Goal: Task Accomplishment & Management: Manage account settings

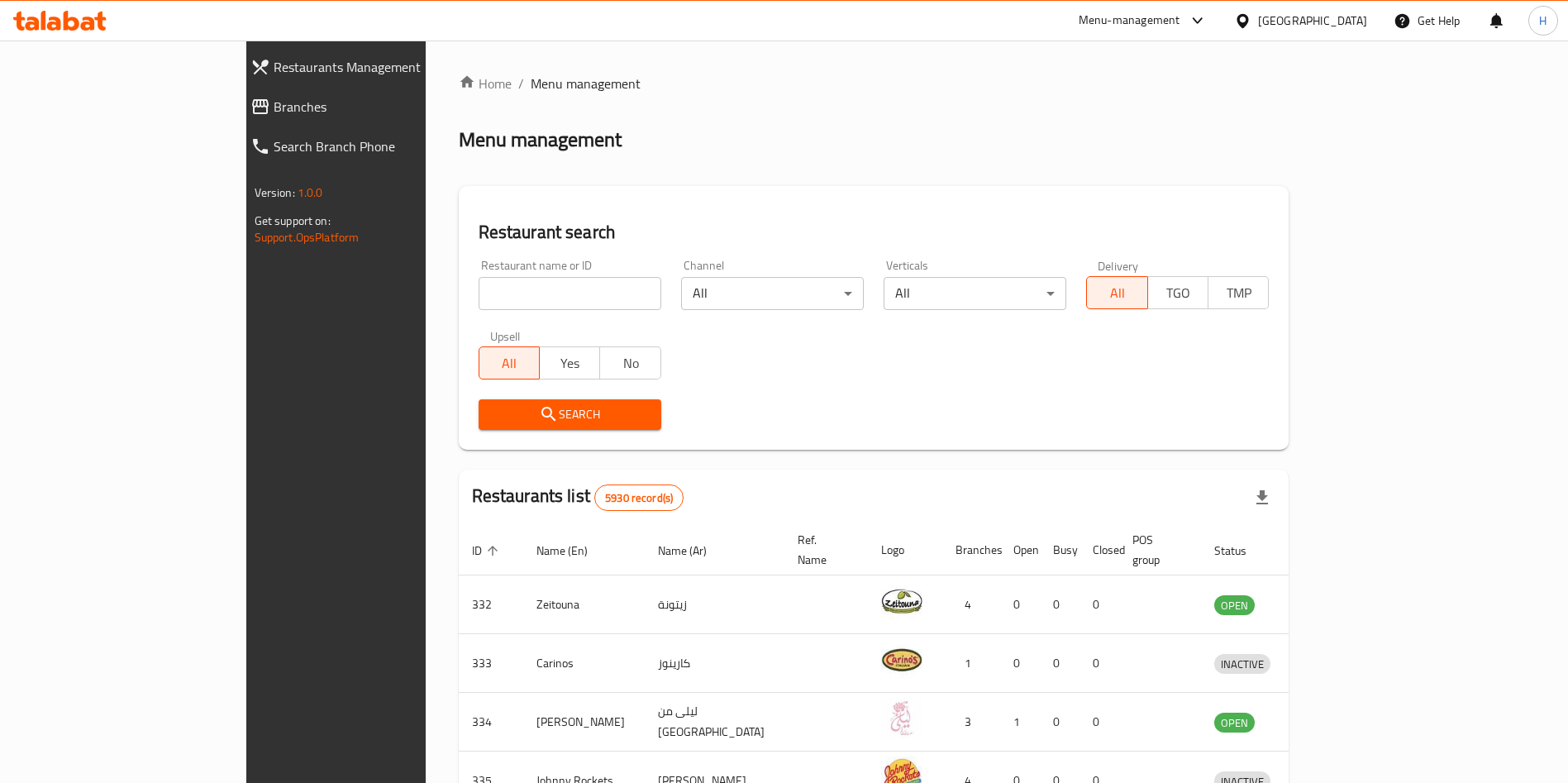
click at [488, 302] on input "search" at bounding box center [570, 294] width 183 height 33
type input "al kan"
click button "Search" at bounding box center [570, 414] width 183 height 31
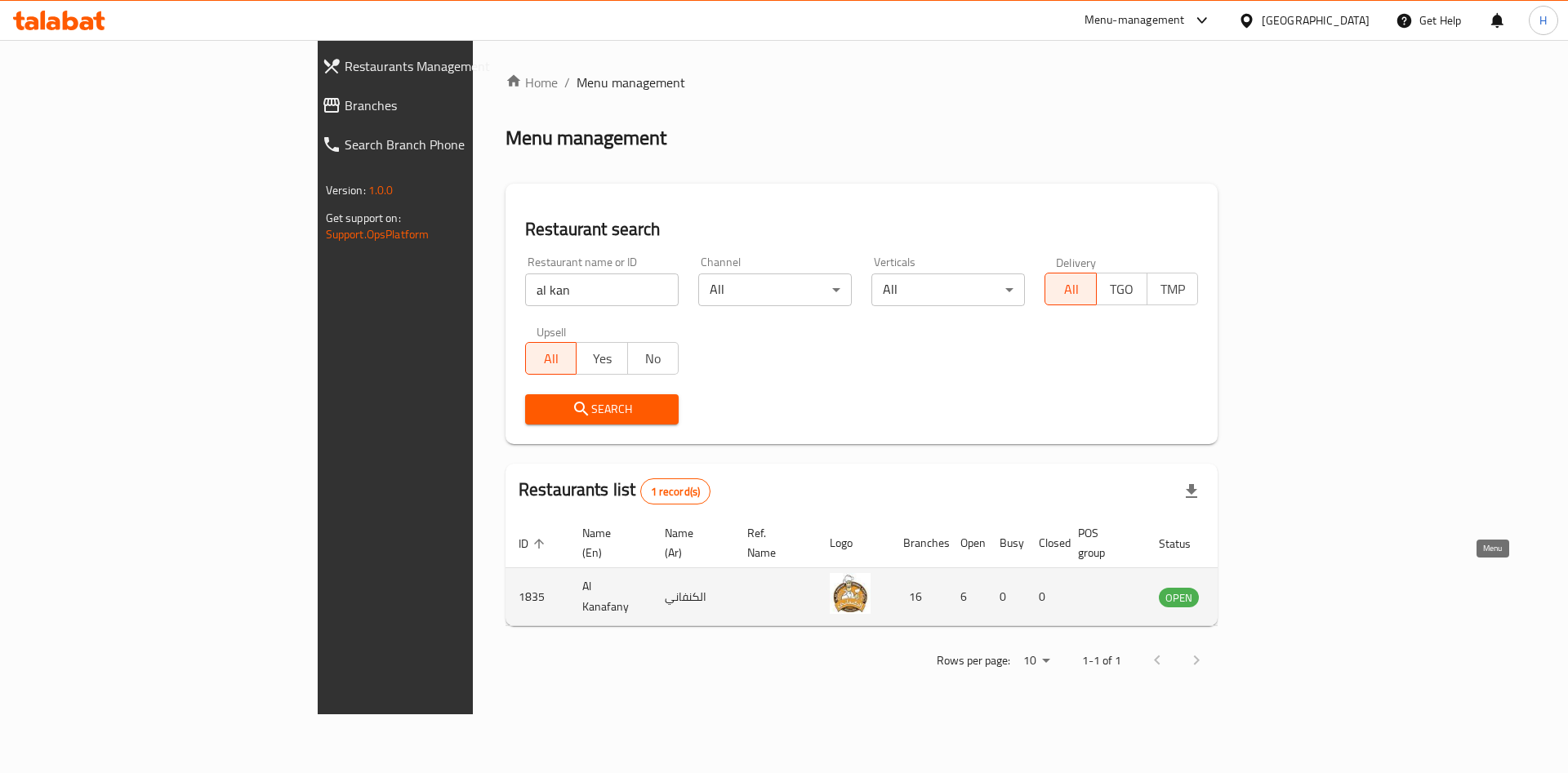
click at [1264, 591] on icon "enhanced table" at bounding box center [1255, 598] width 18 height 14
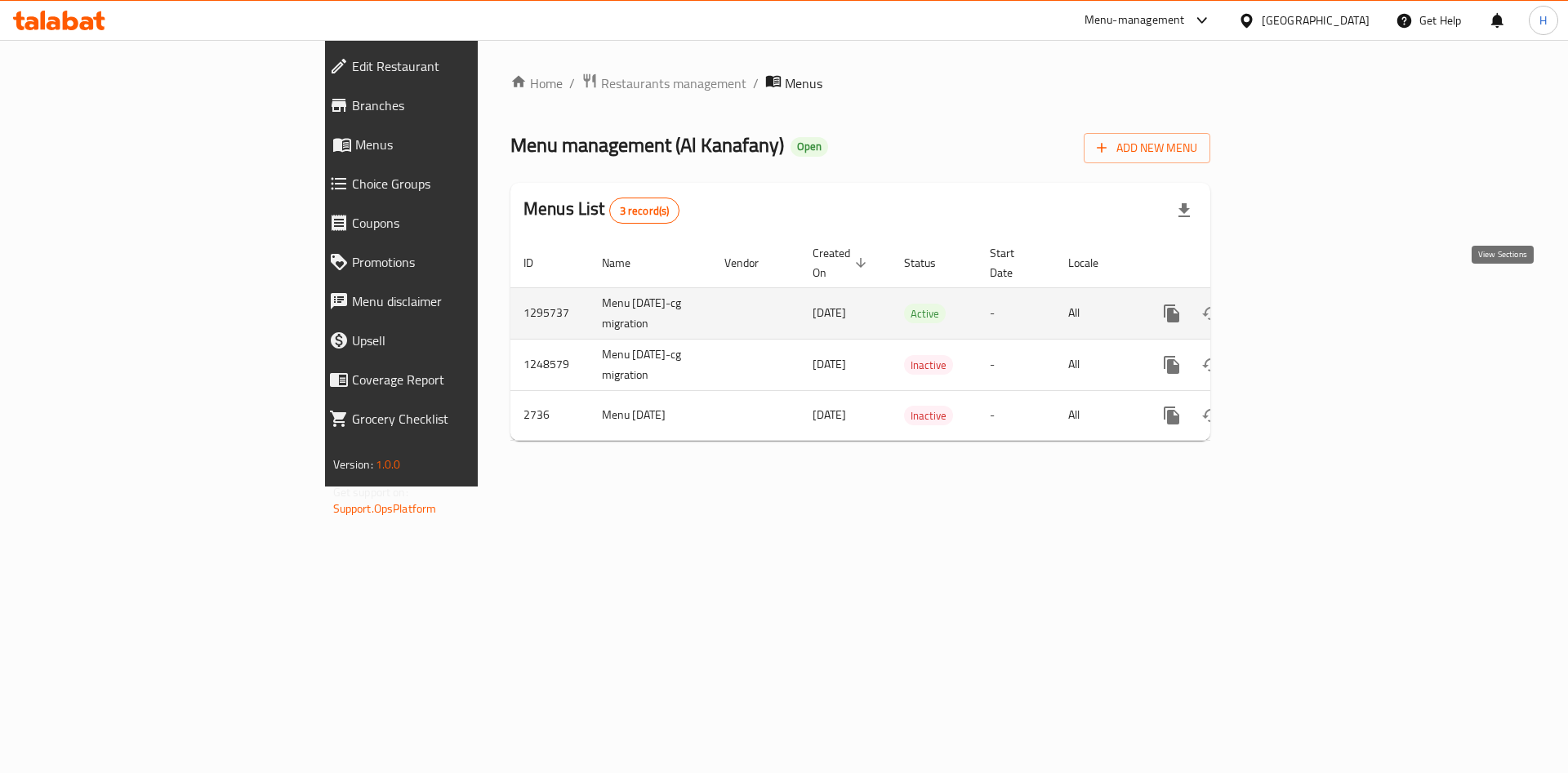
click at [1300, 304] on icon "enhanced table" at bounding box center [1289, 313] width 19 height 19
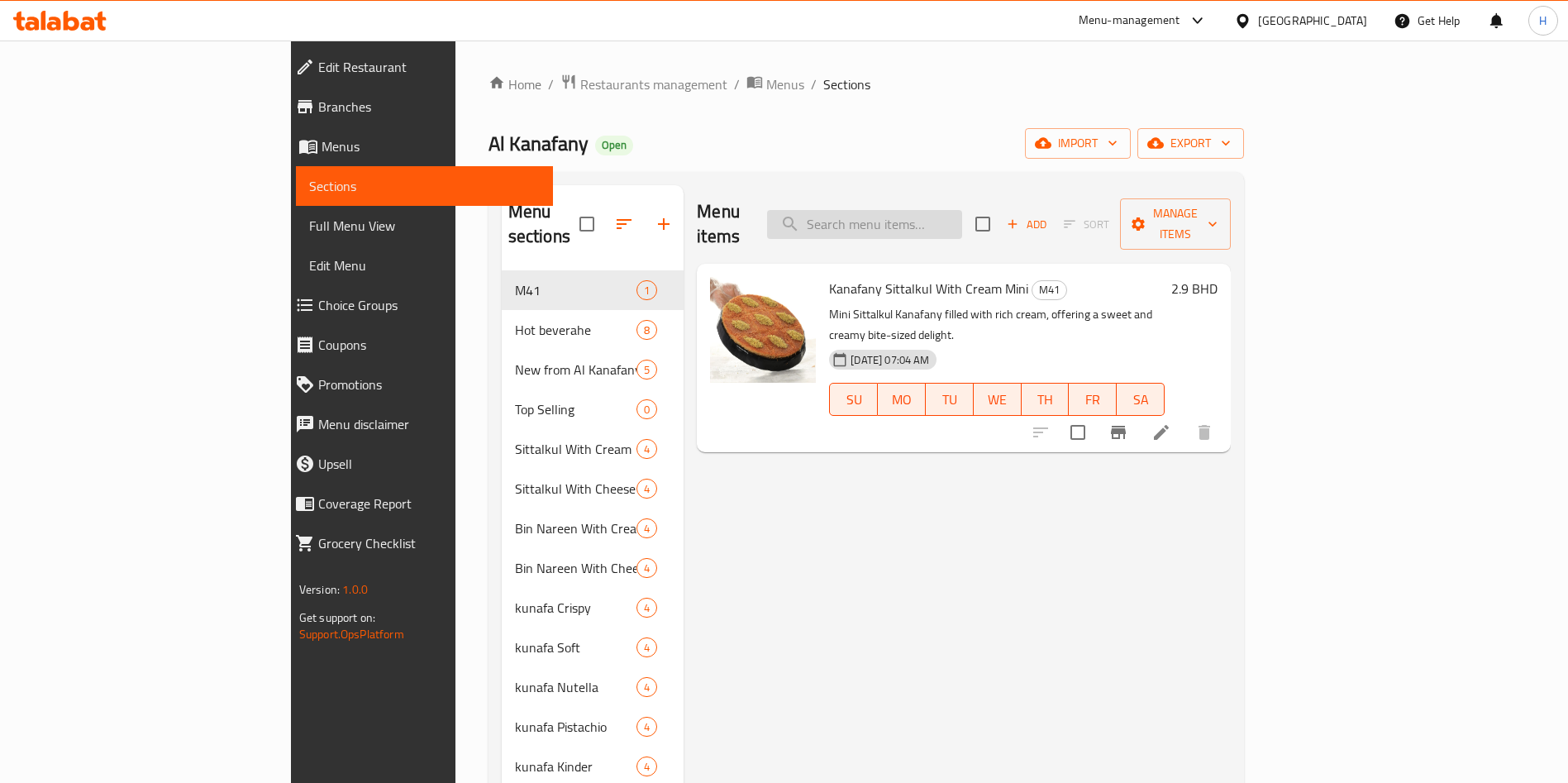
click at [961, 210] on input "search" at bounding box center [864, 224] width 195 height 29
click at [45, 20] on icon at bounding box center [43, 20] width 5 height 19
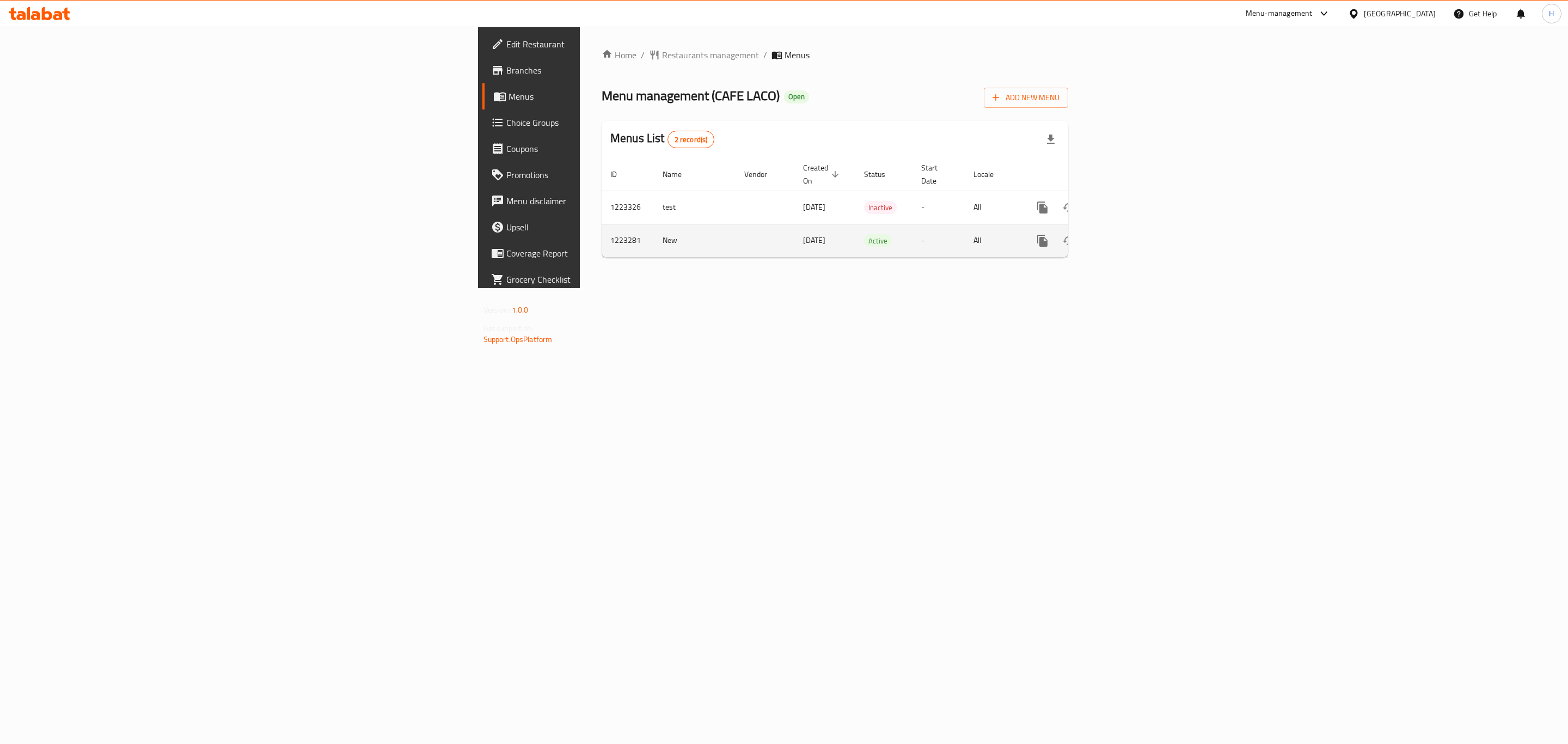
click at [1127, 234] on icon "enhanced table" at bounding box center [1121, 240] width 13 height 13
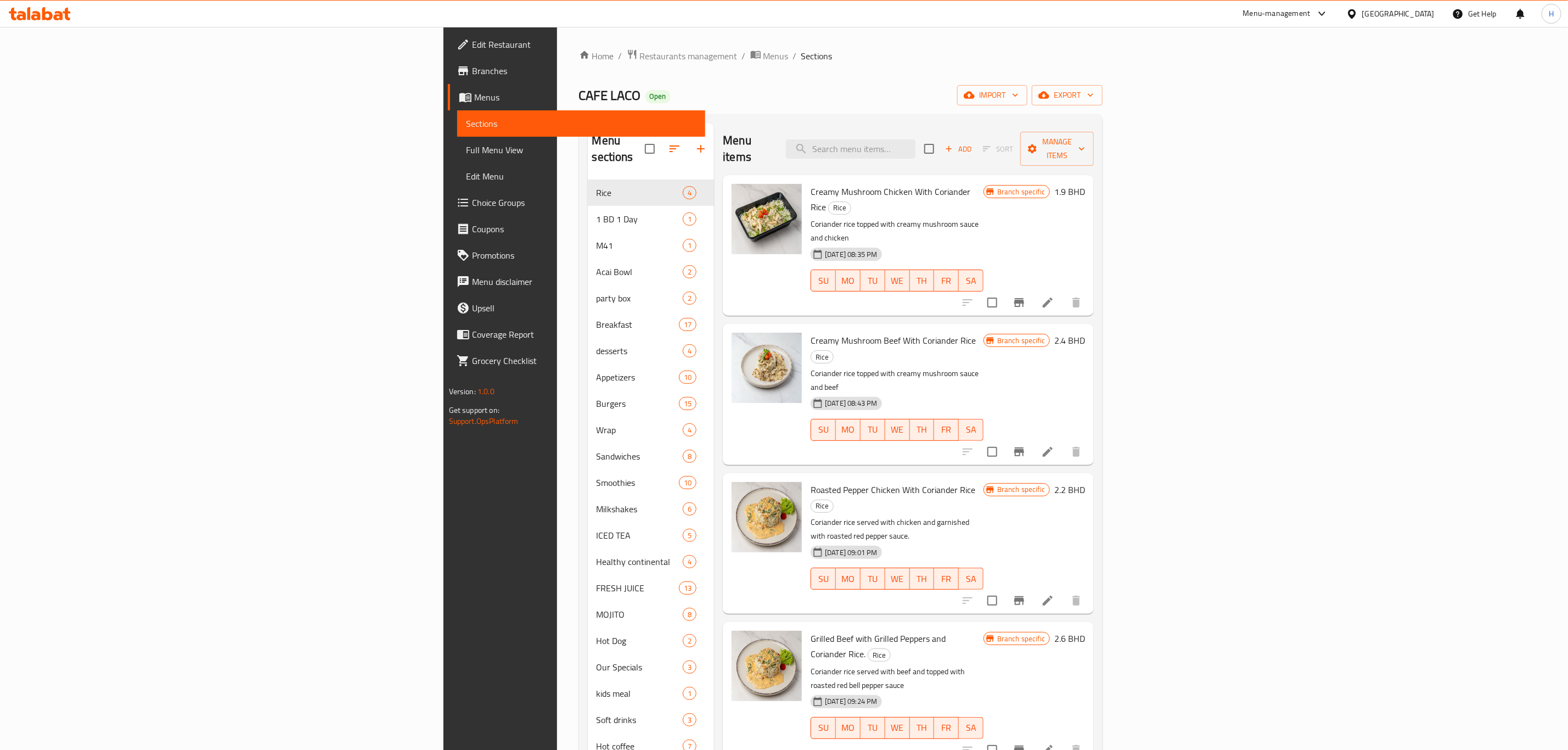
click at [1008, 155] on div "Menu items Add Sort Manage items" at bounding box center [908, 149] width 371 height 52
click at [916, 150] on input "search" at bounding box center [851, 149] width 129 height 19
paste input "crunchy chicken fillet"
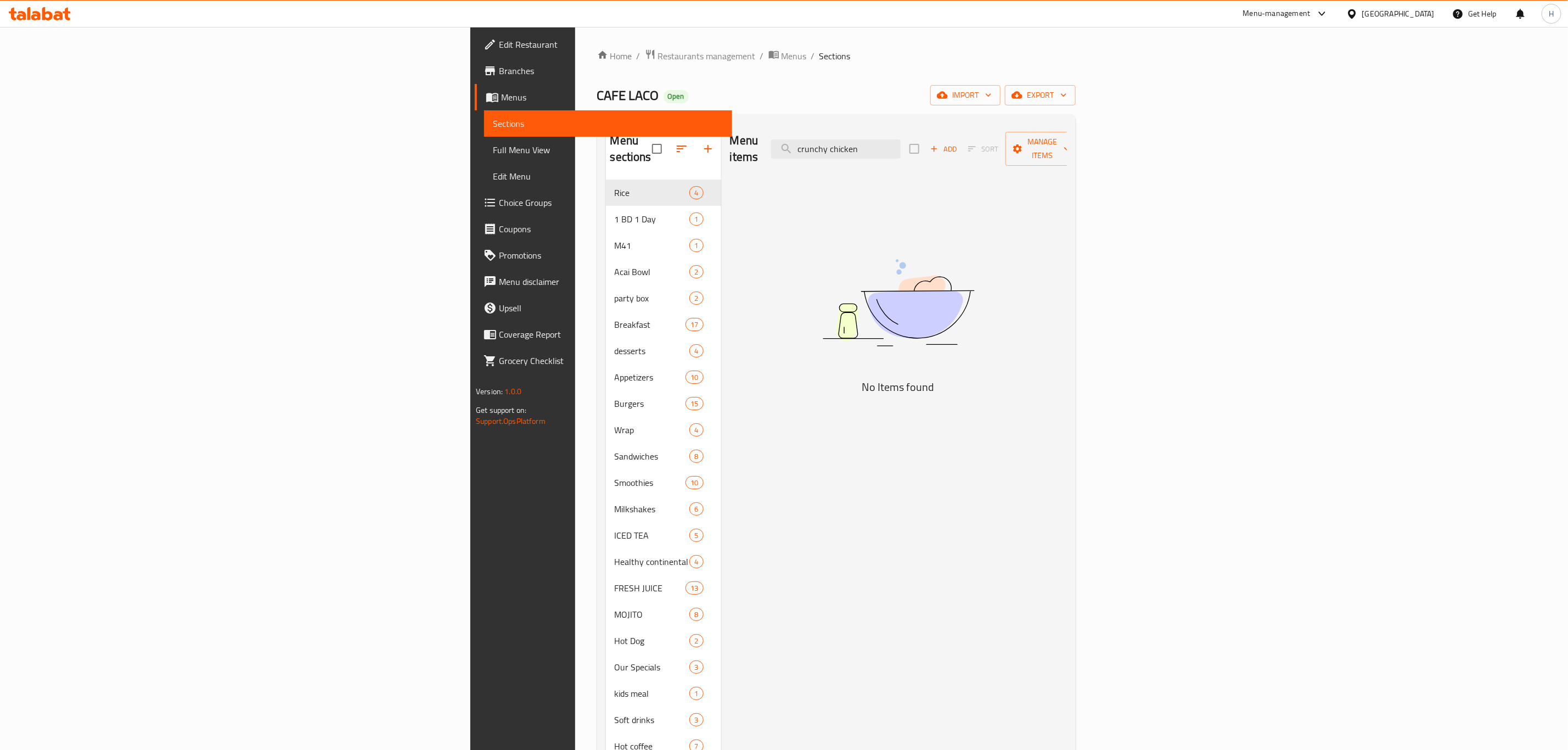
drag, startPoint x: 1035, startPoint y: 136, endPoint x: 473, endPoint y: 198, distance: 565.4
click at [606, 180] on div "Menu sections Rice 4 1 BD 1 Day 1 M41 1 Acai Bowl 2 party box 2 Breakfast 17 de…" at bounding box center [836, 509] width 461 height 772
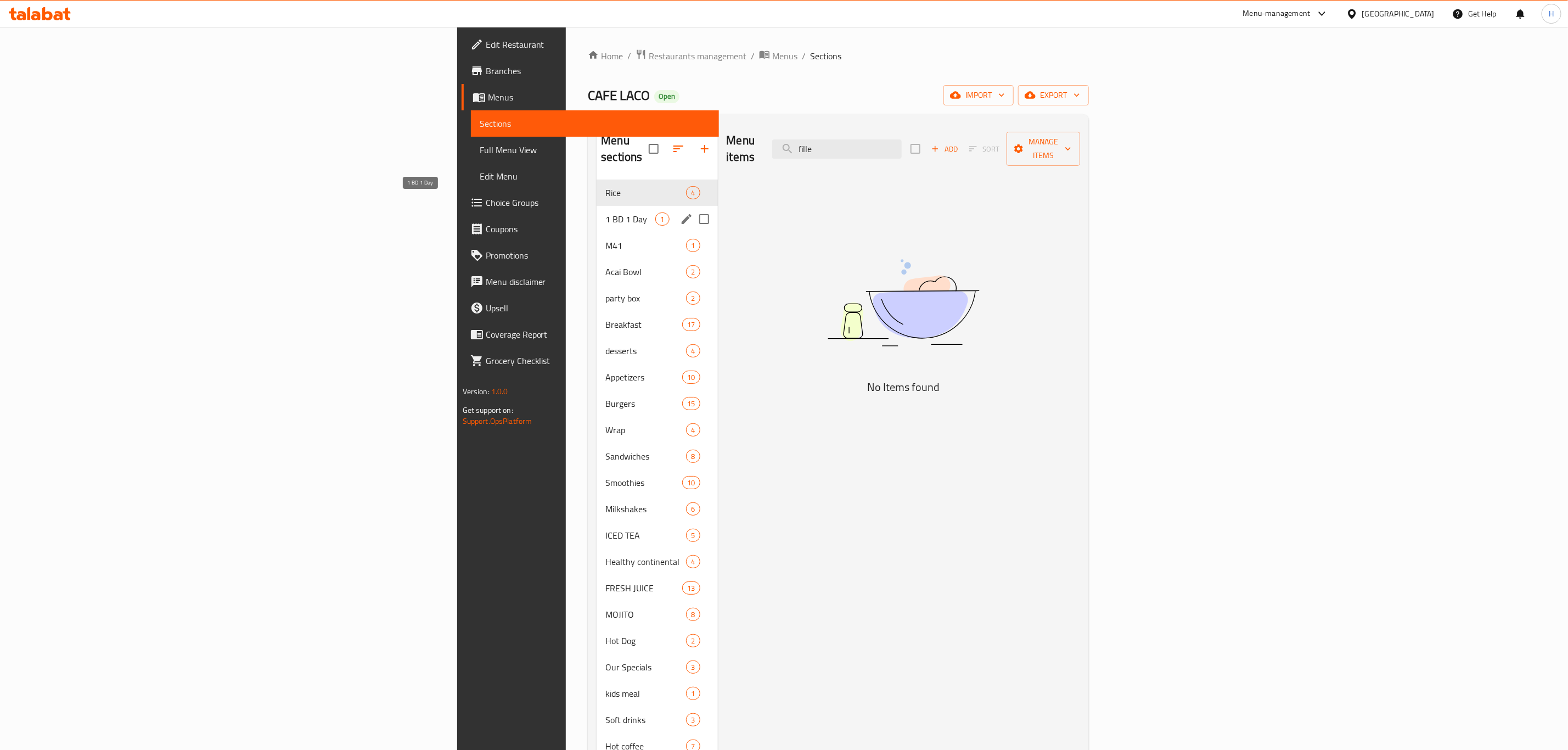
type input "fille"
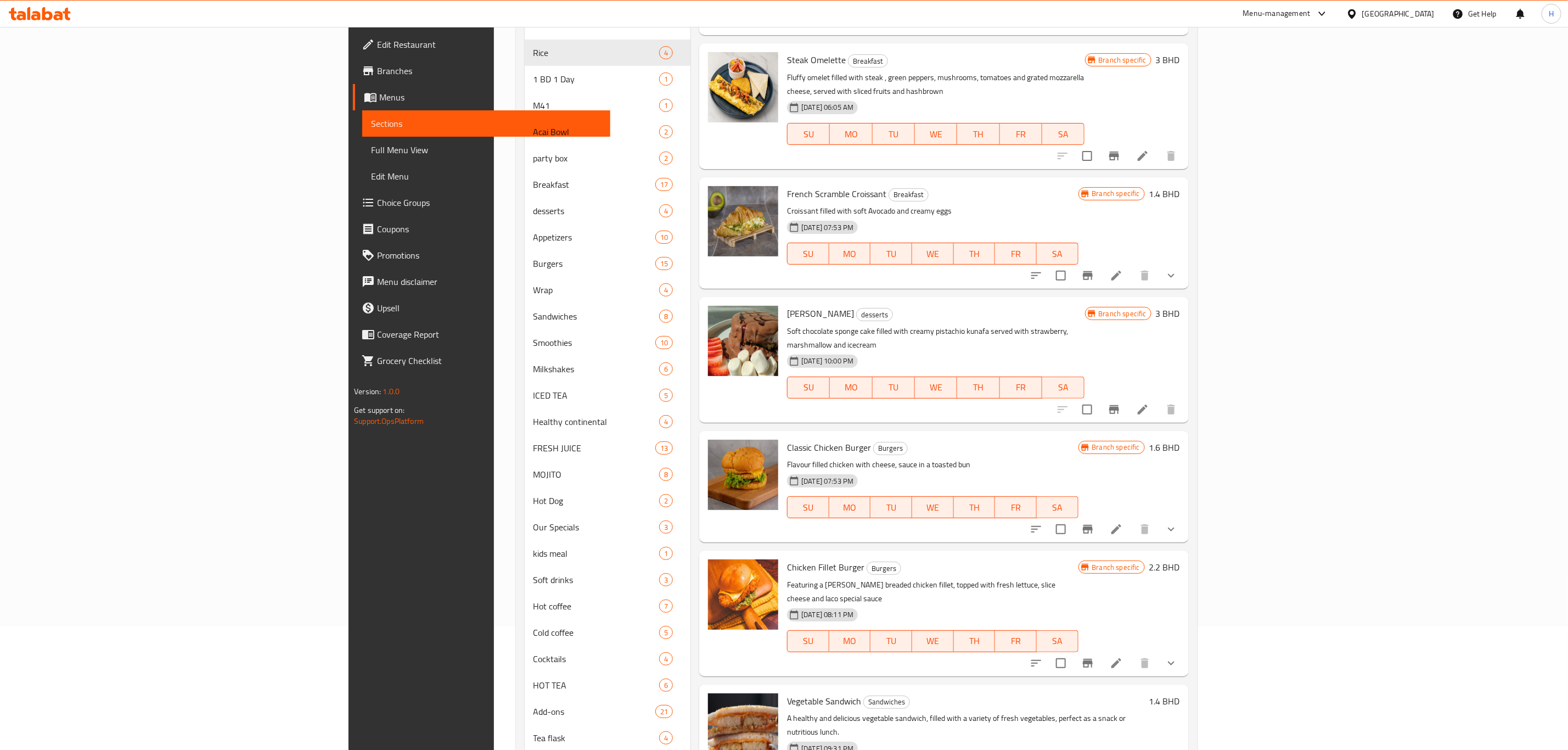
scroll to position [158, 0]
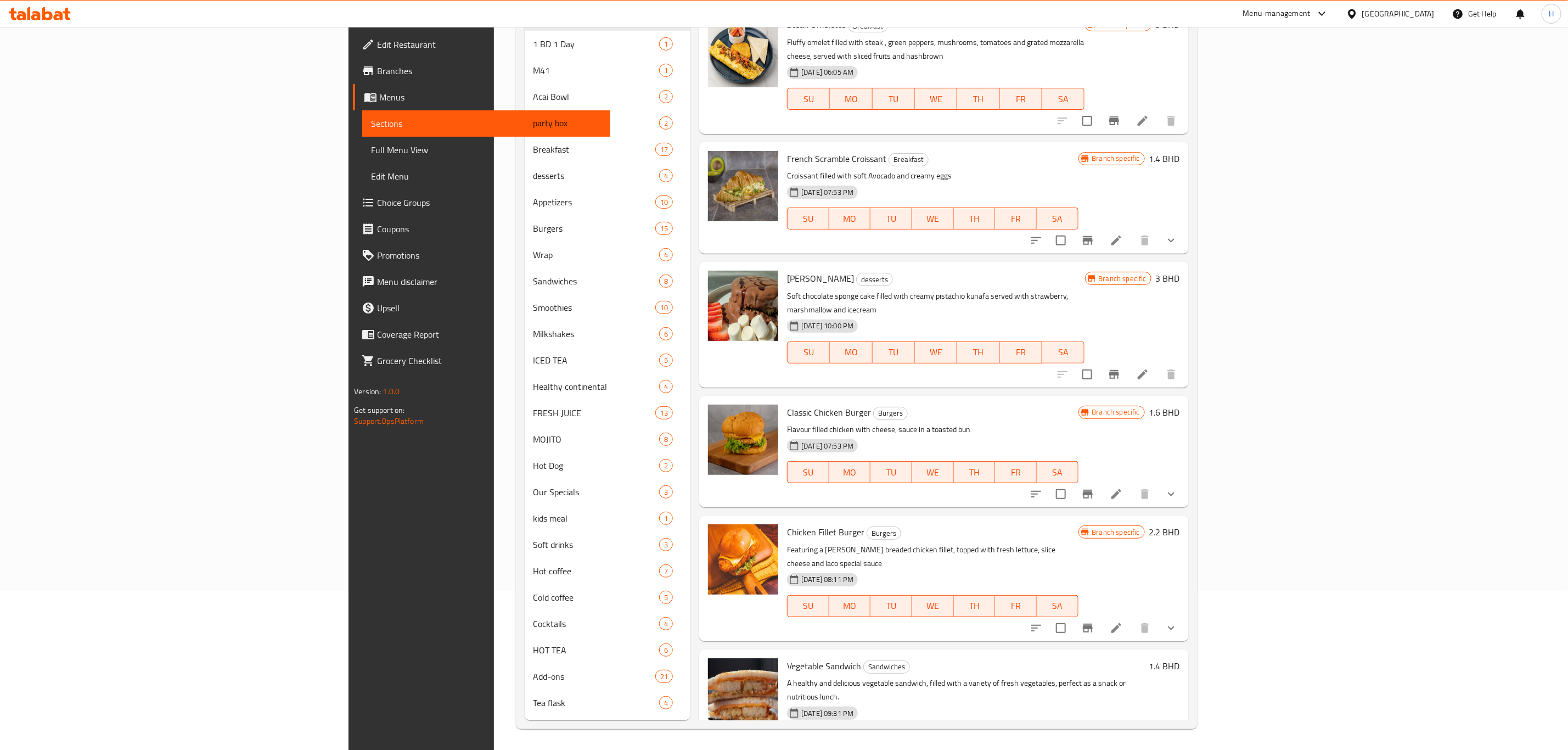
click at [787, 524] on span "Chicken Fillet Burger" at bounding box center [826, 532] width 77 height 17
copy h6 "Chicken Fillet Burger"
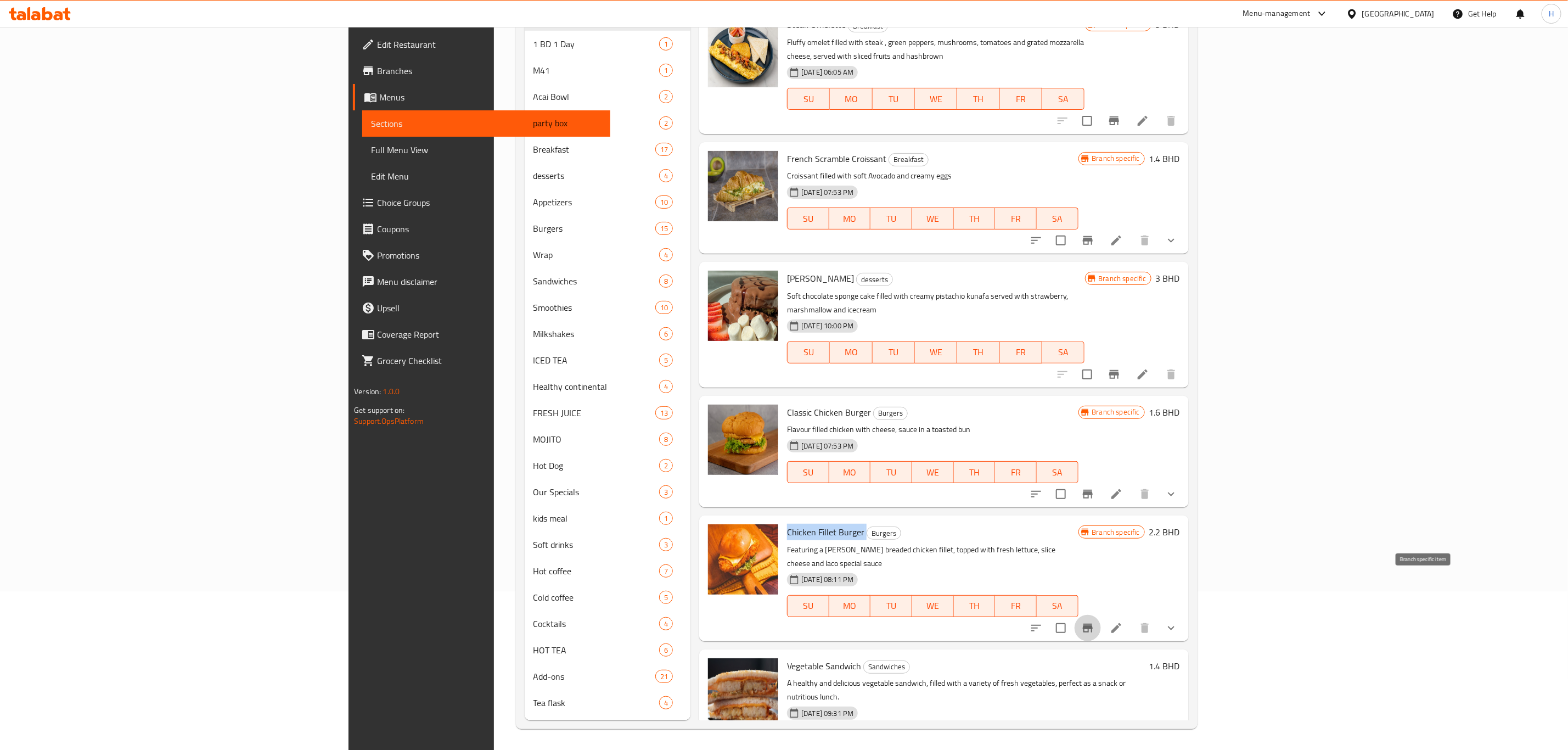
click at [1093, 624] on icon "Branch-specific-item" at bounding box center [1088, 628] width 10 height 9
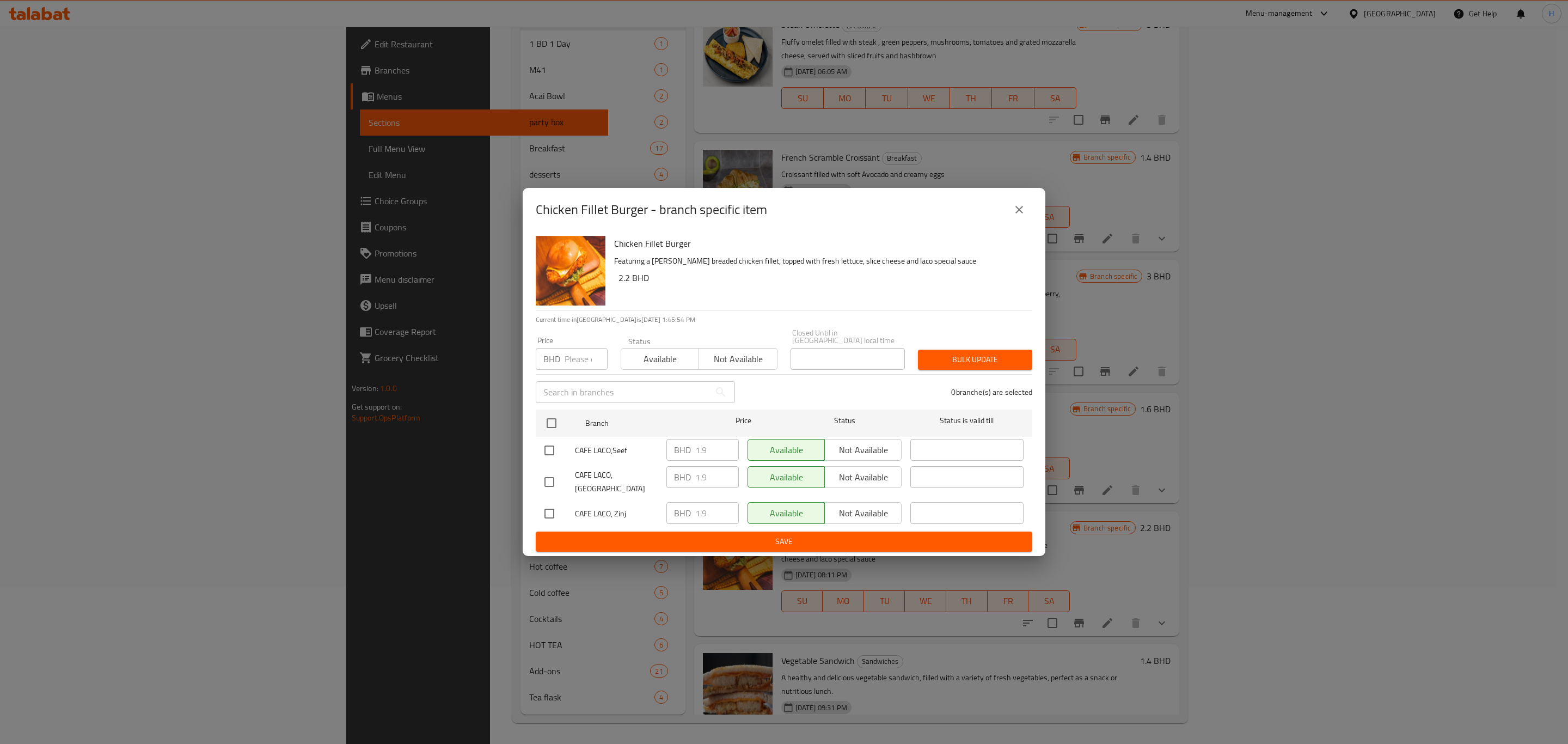
click at [1021, 216] on icon "close" at bounding box center [1019, 209] width 13 height 13
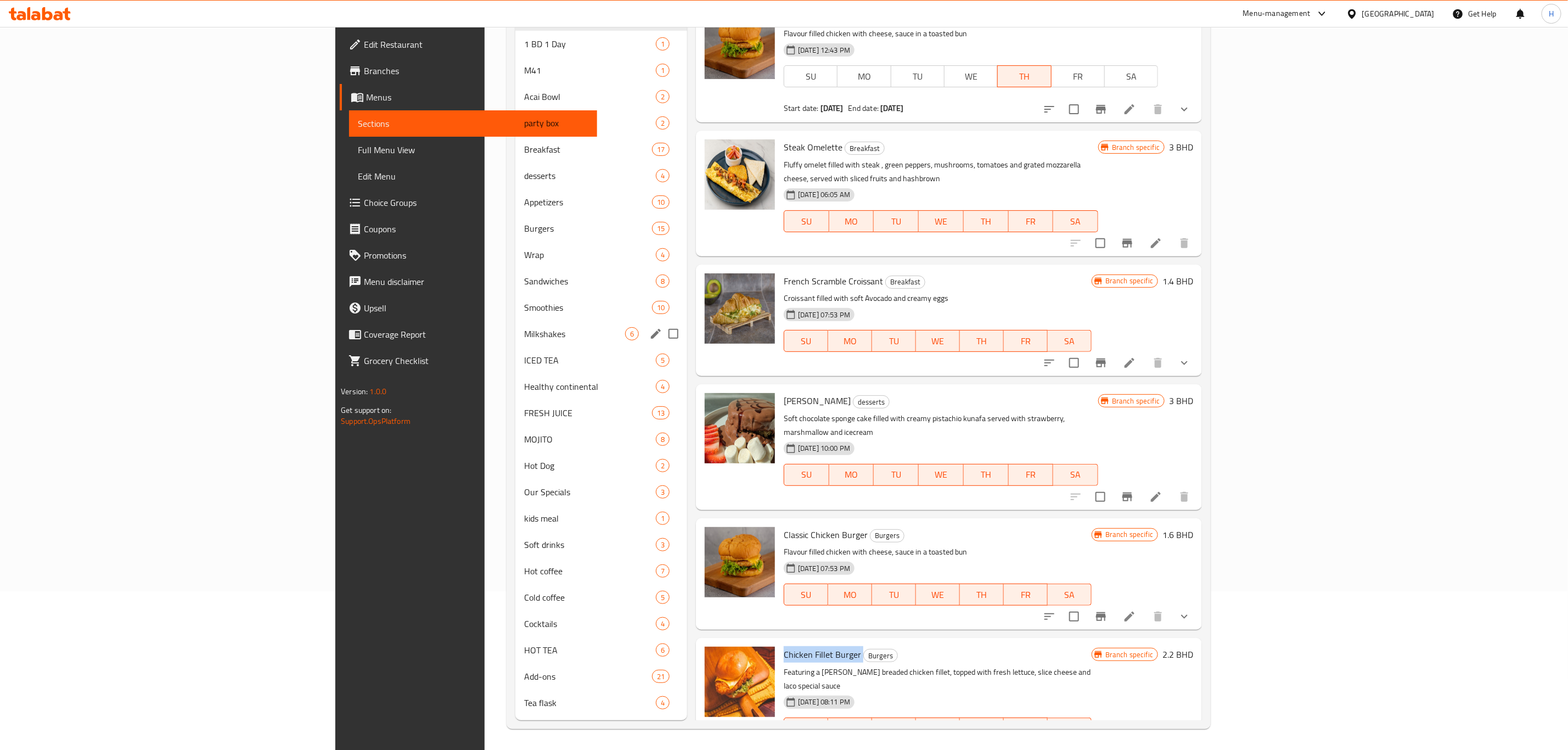
scroll to position [0, 0]
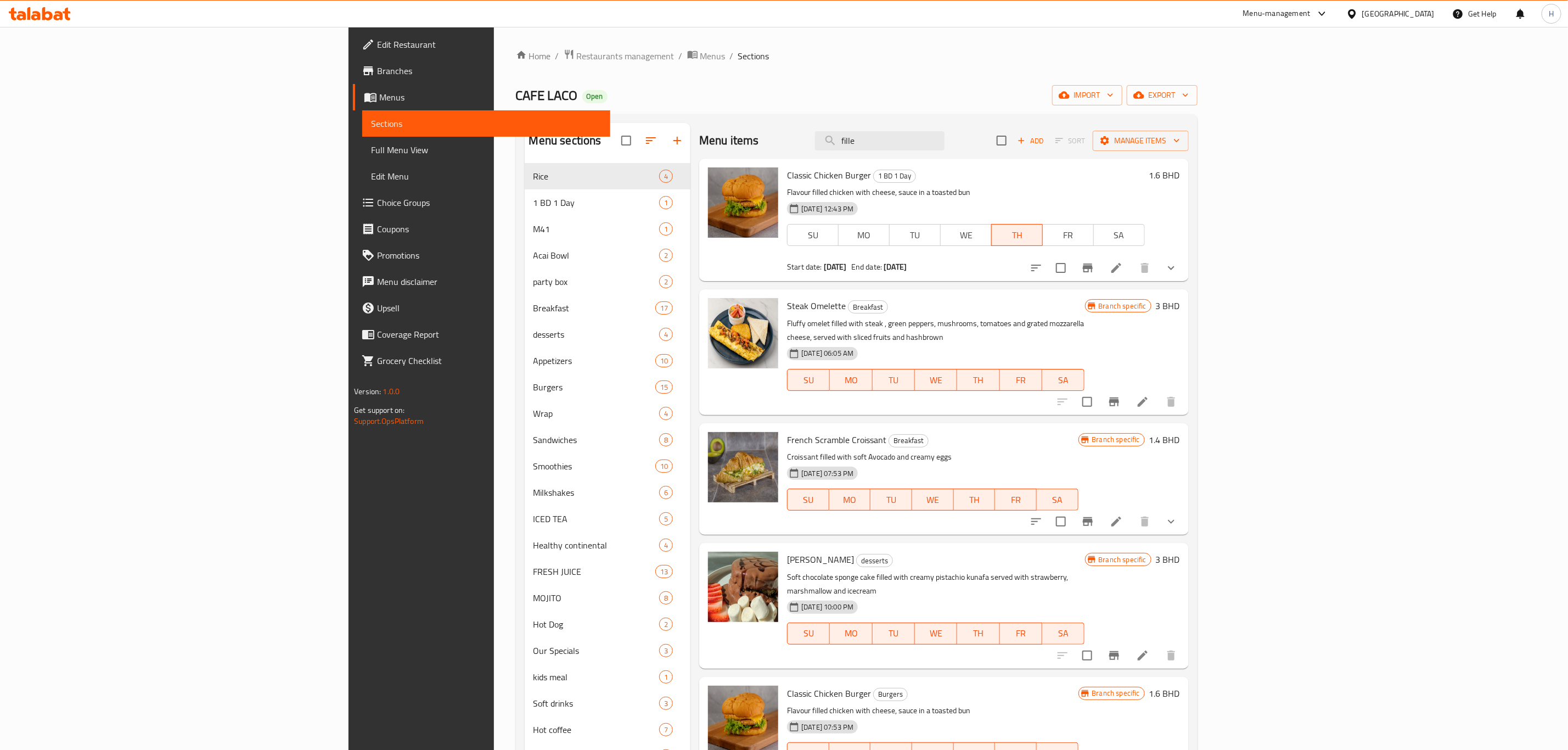
click at [41, 12] on icon at bounding box center [39, 14] width 62 height 13
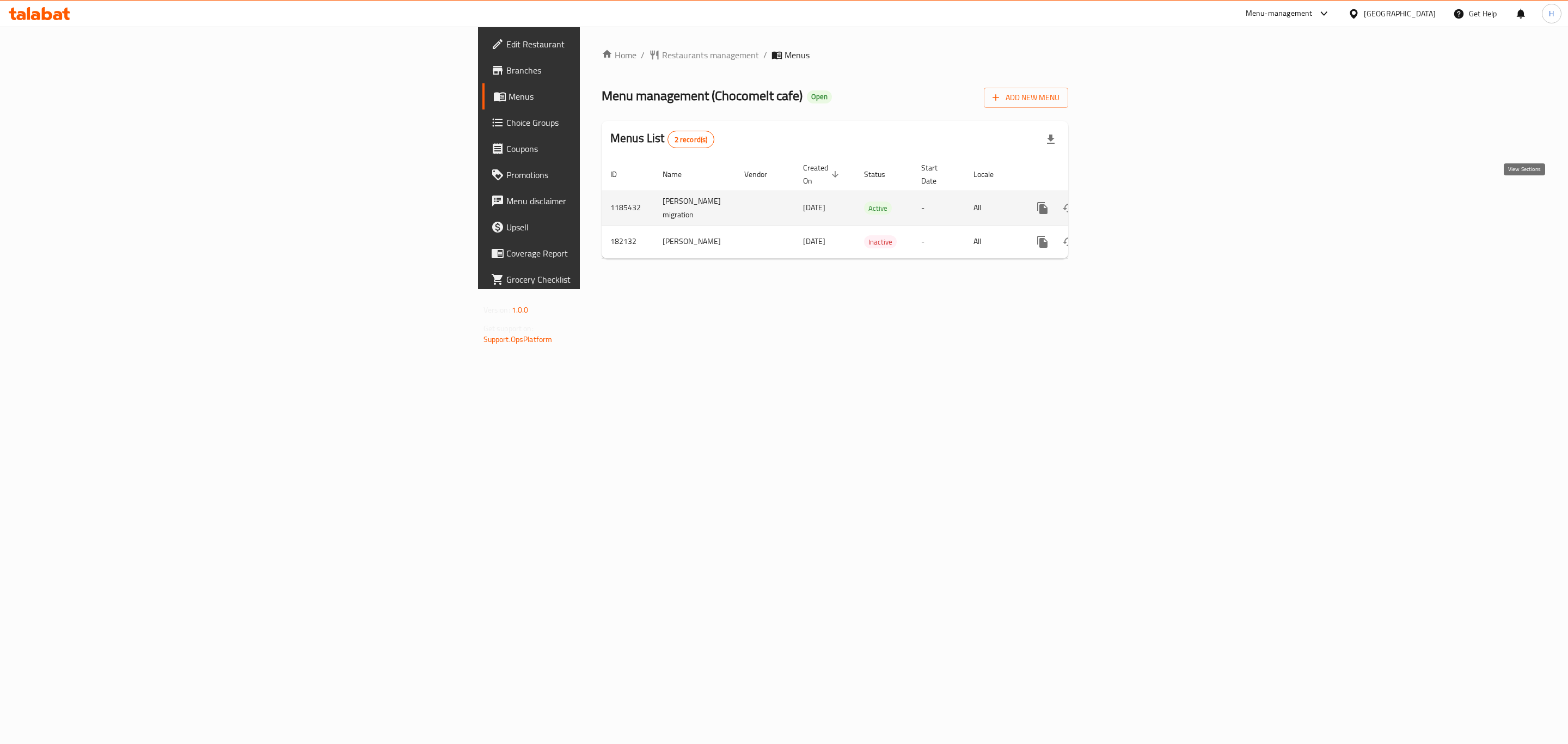
click at [1134, 195] on link "enhanced table" at bounding box center [1121, 208] width 26 height 26
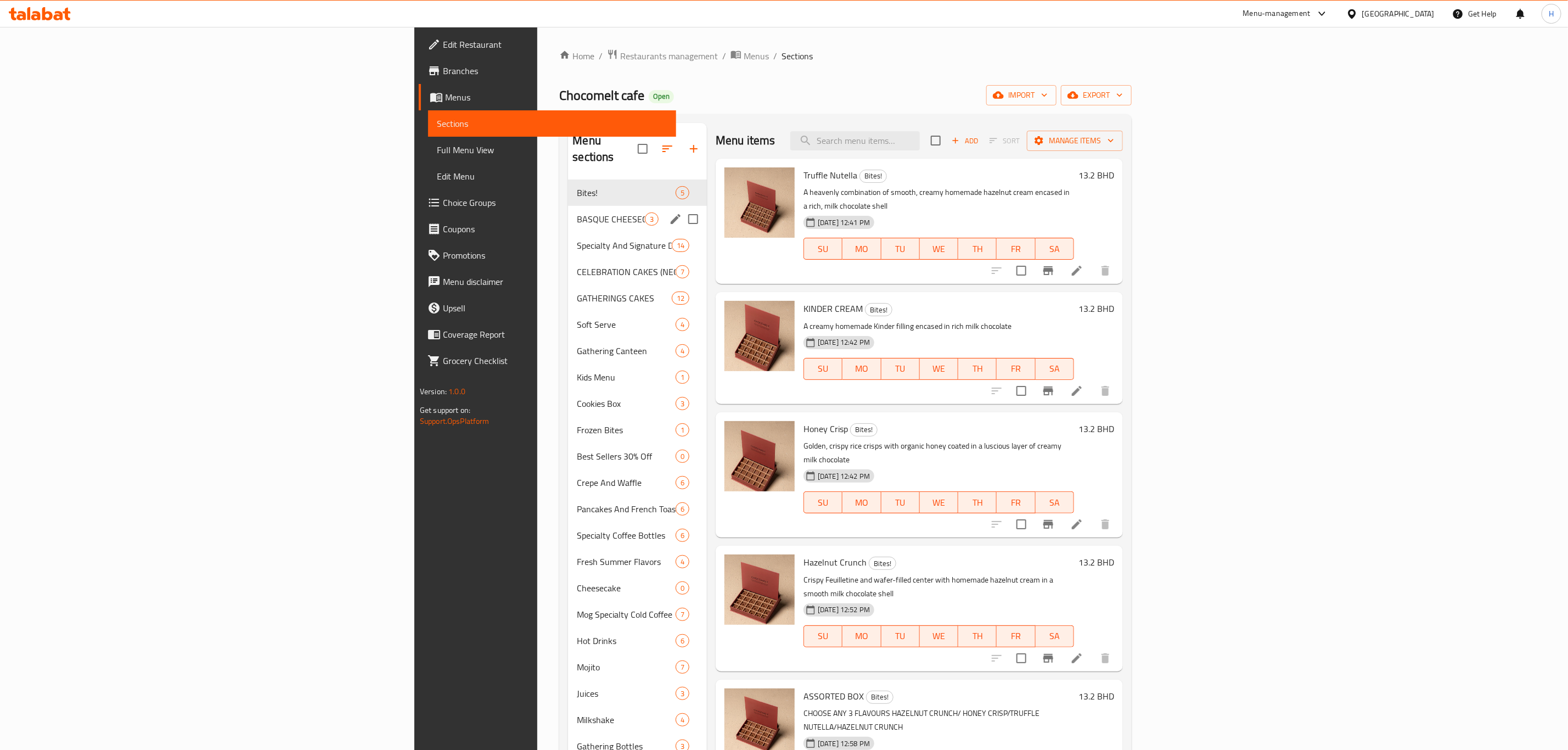
click at [568, 210] on div "BASQUE CHEESECAKE COLLECTION 3" at bounding box center [638, 218] width 139 height 26
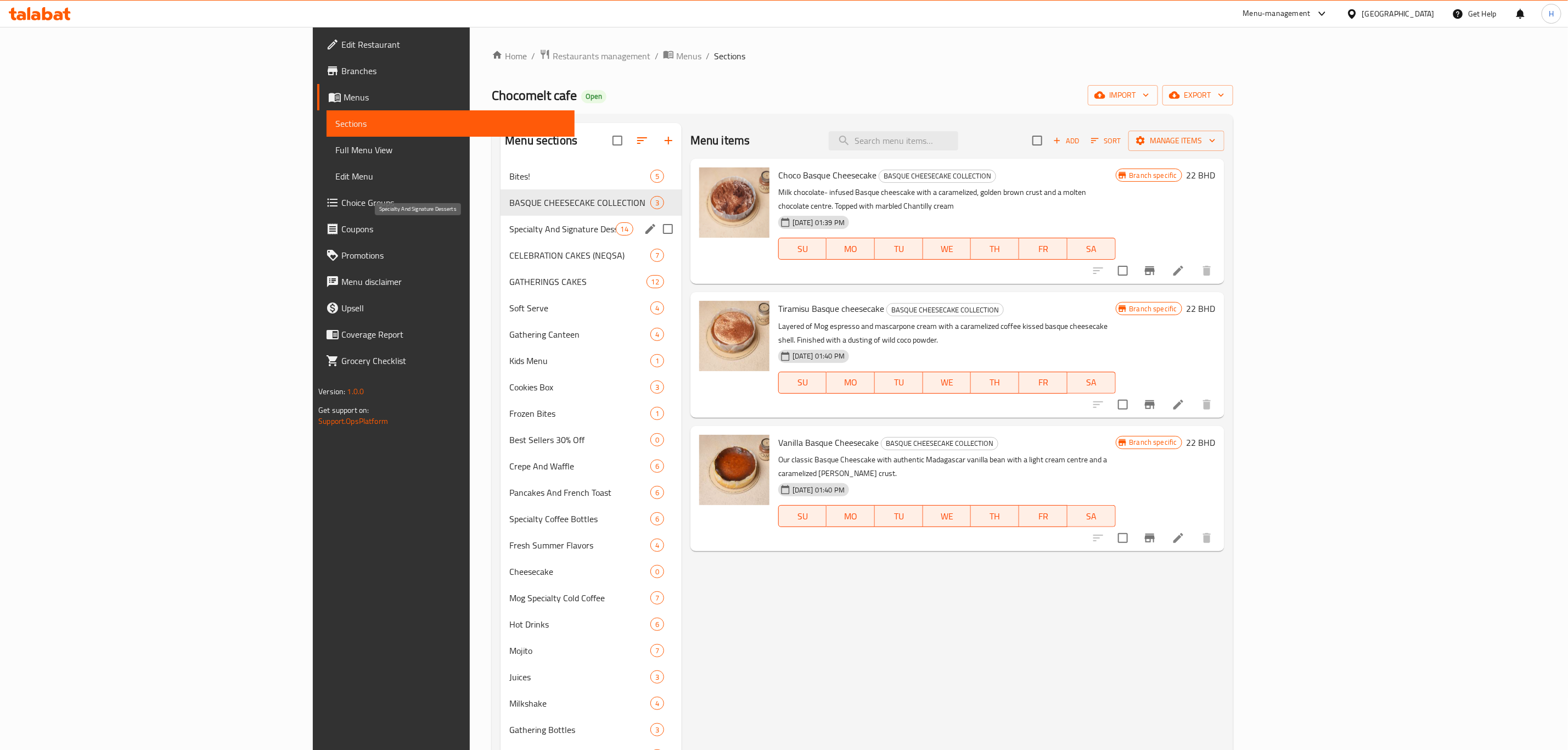
click at [509, 223] on span "Specialty And Signature Desserts" at bounding box center [562, 228] width 106 height 13
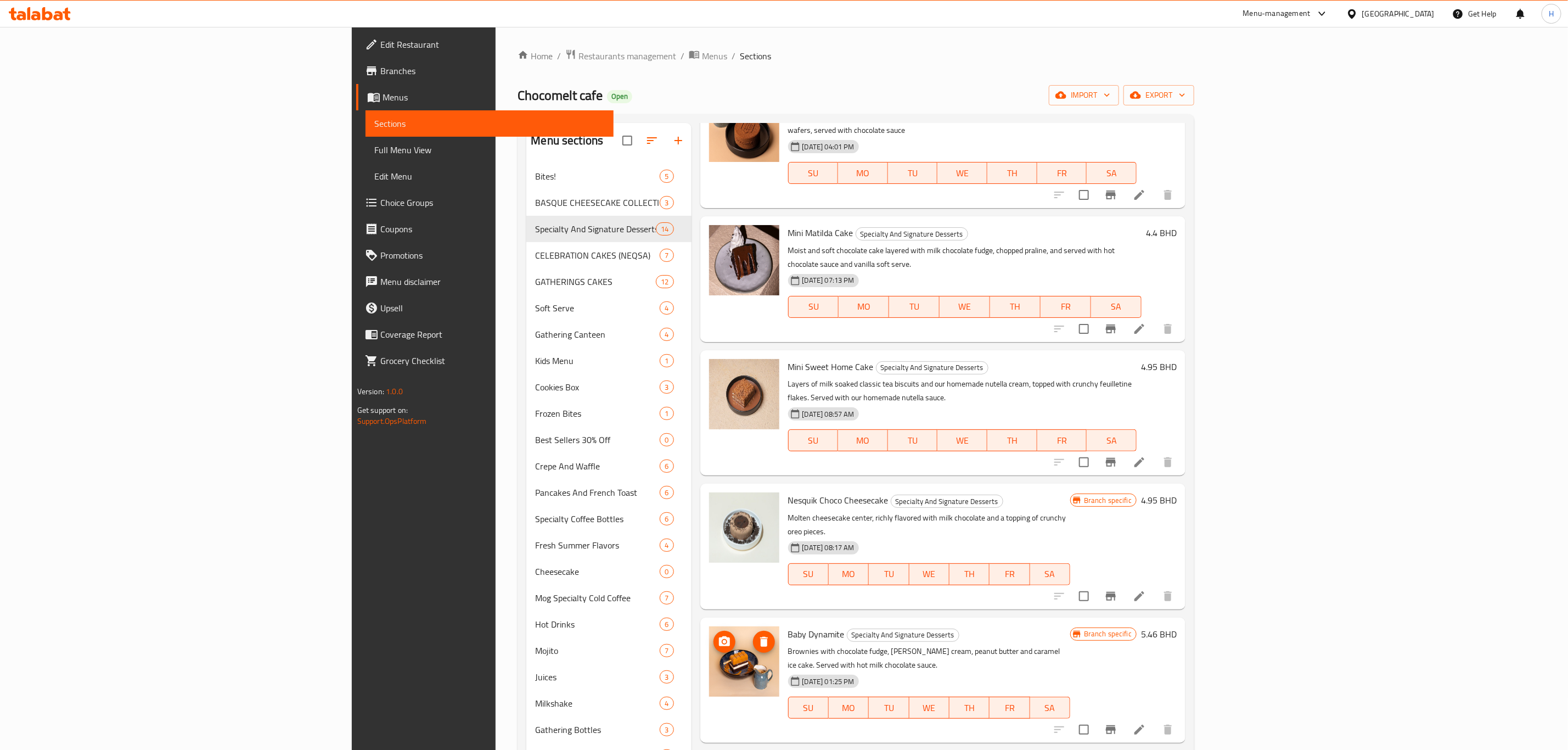
scroll to position [576, 0]
